Goal: Task Accomplishment & Management: Use online tool/utility

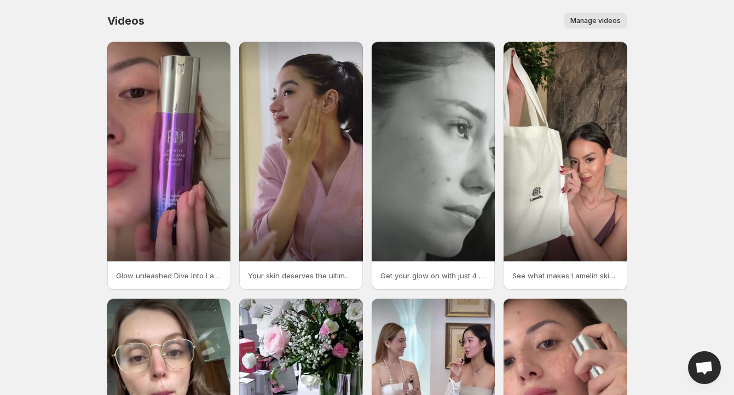
click at [580, 20] on span "Manage videos" at bounding box center [595, 20] width 50 height 9
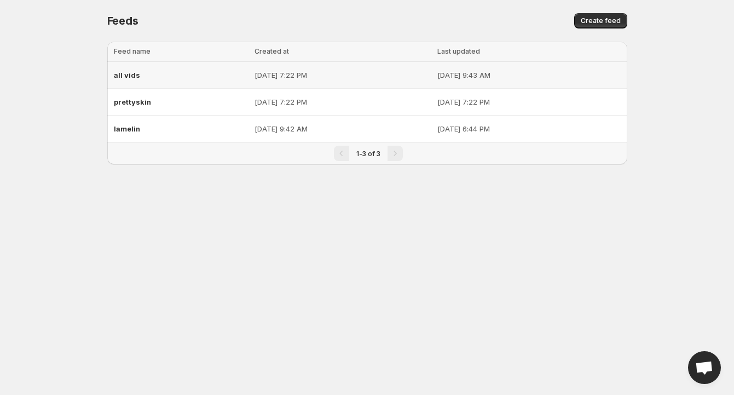
click at [188, 73] on div "all vids" at bounding box center [181, 75] width 135 height 20
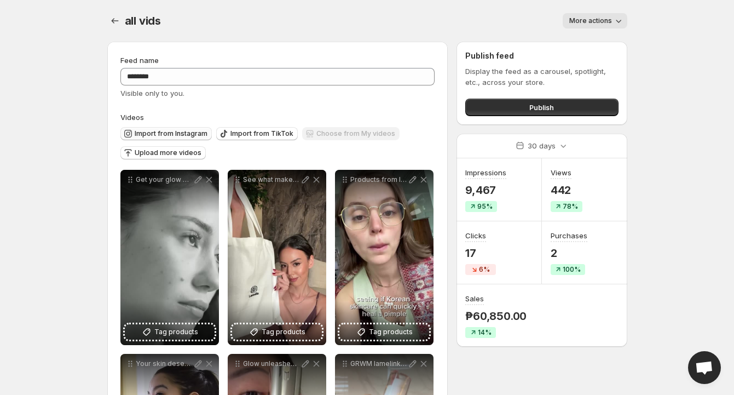
click at [177, 133] on span "Import from Instagram" at bounding box center [171, 133] width 73 height 9
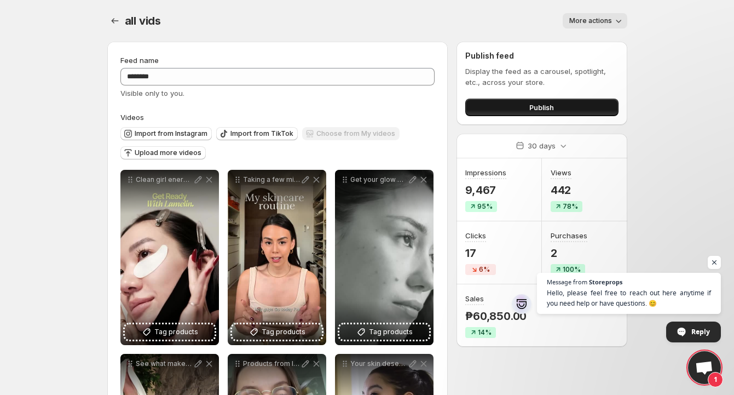
click at [603, 105] on button "Publish" at bounding box center [541, 108] width 153 height 18
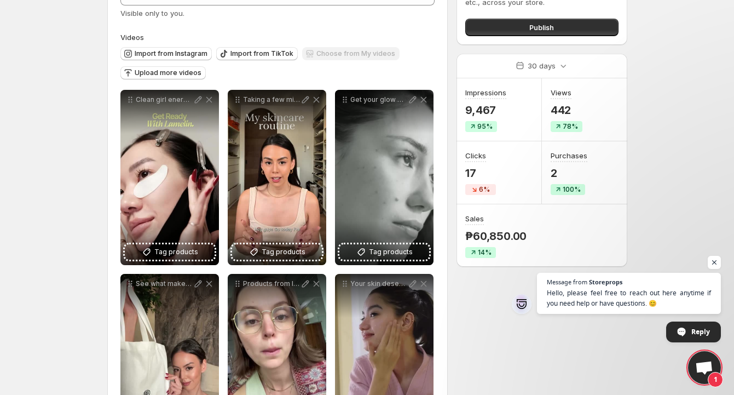
scroll to position [83, 0]
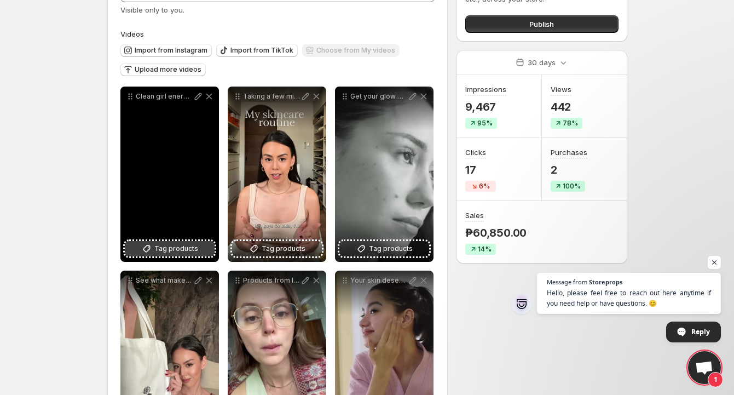
click at [190, 249] on span "Tag products" at bounding box center [176, 248] width 44 height 11
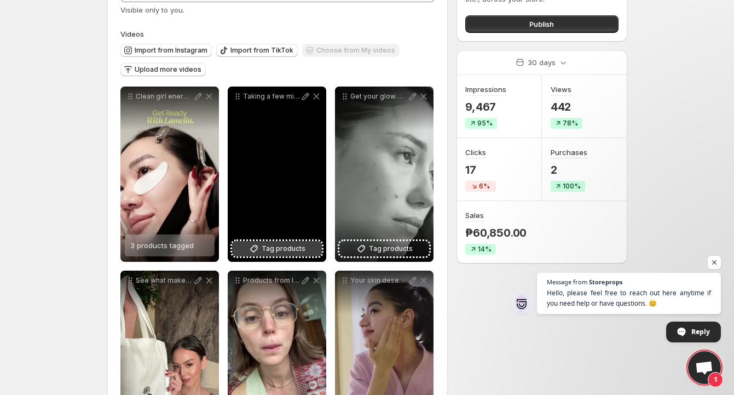
click at [276, 247] on span "Tag products" at bounding box center [284, 248] width 44 height 11
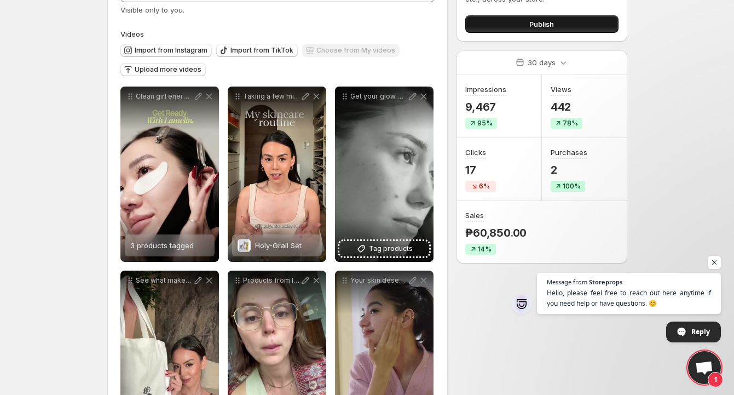
click at [549, 28] on span "Publish" at bounding box center [541, 24] width 25 height 11
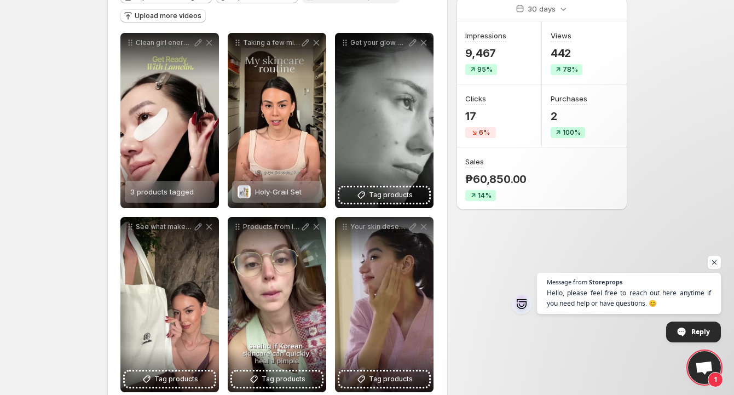
scroll to position [138, 0]
